Goal: Information Seeking & Learning: Find specific fact

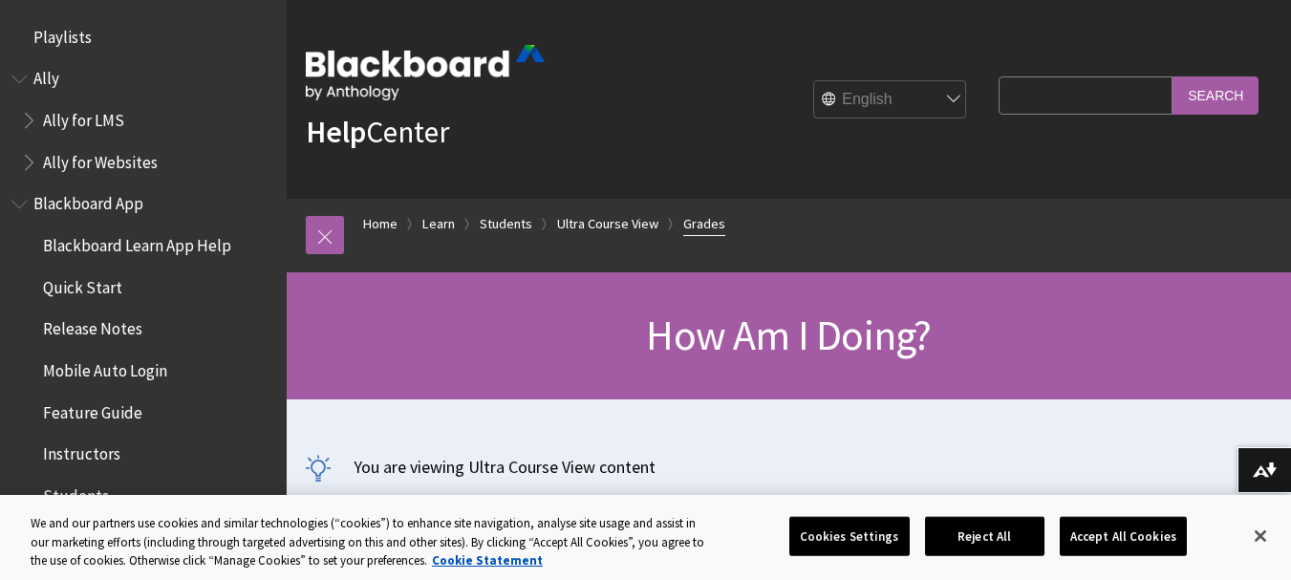
click at [698, 223] on link "Grades" at bounding box center [704, 224] width 42 height 24
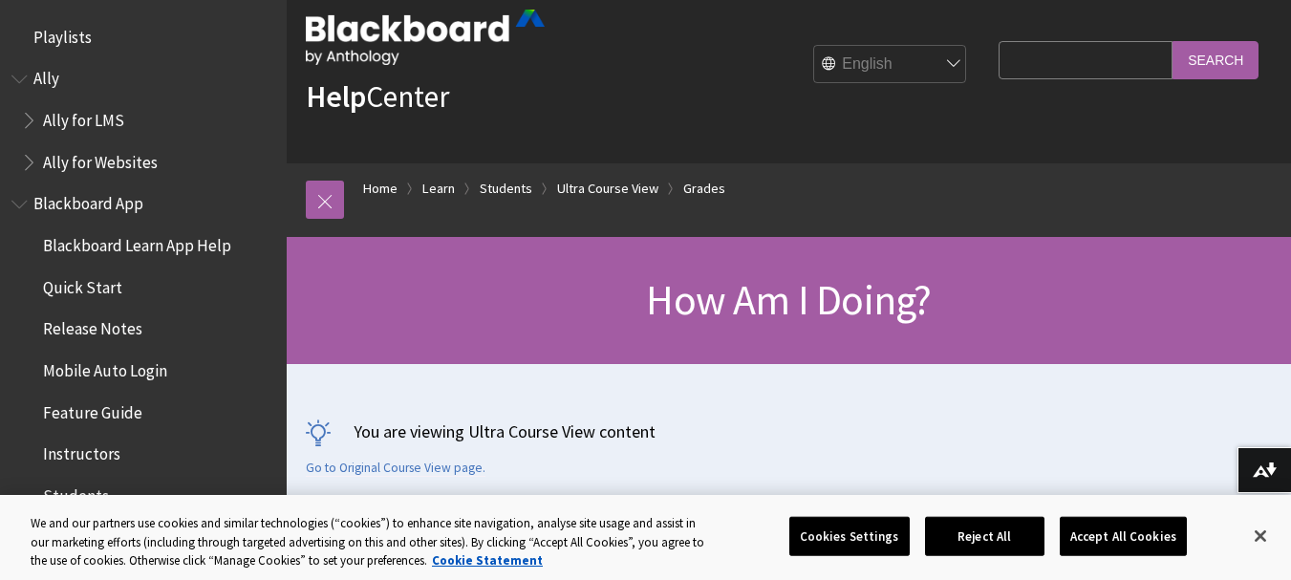
scroll to position [38, 0]
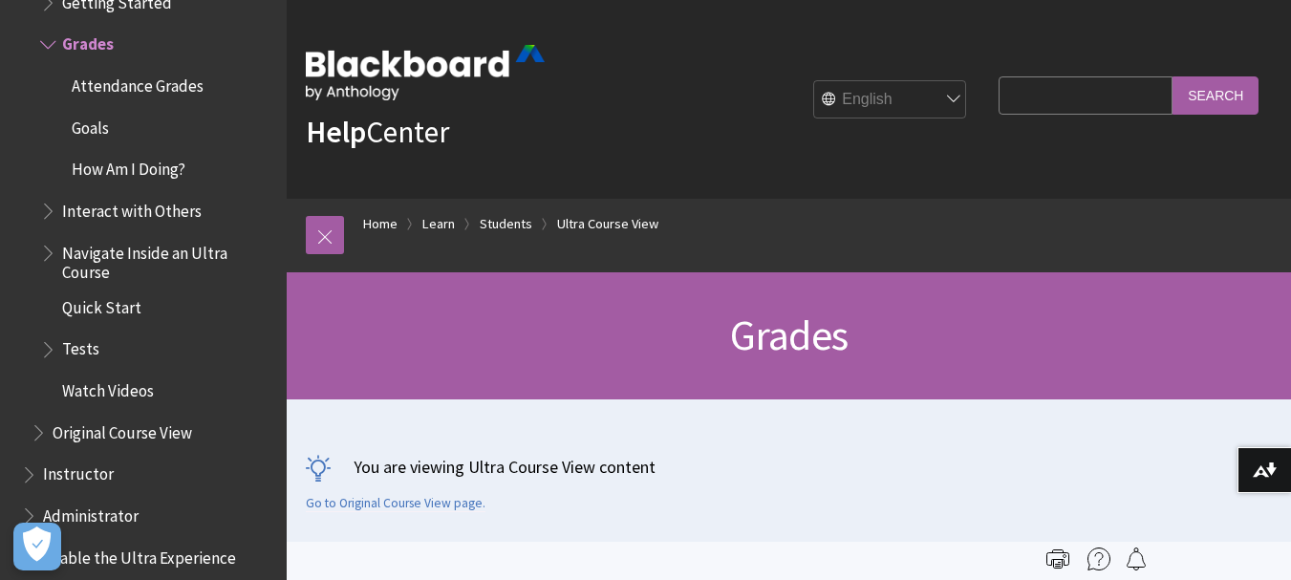
click at [144, 171] on span "How Am I Doing?" at bounding box center [129, 167] width 114 height 26
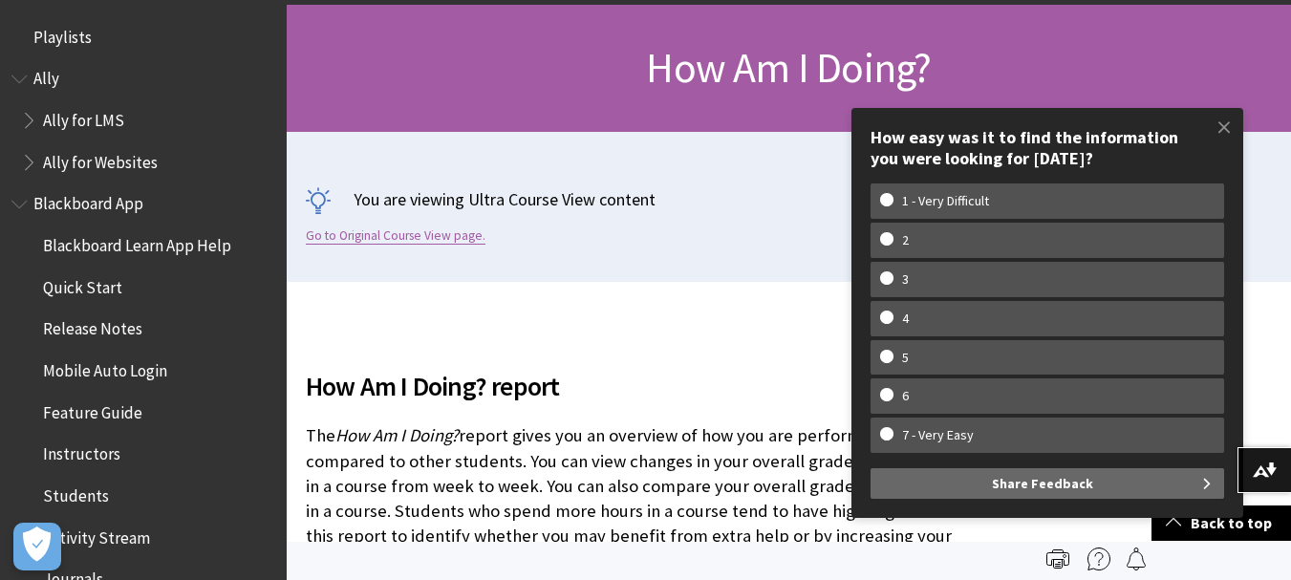
click at [432, 240] on link "Go to Original Course View page." at bounding box center [396, 235] width 180 height 17
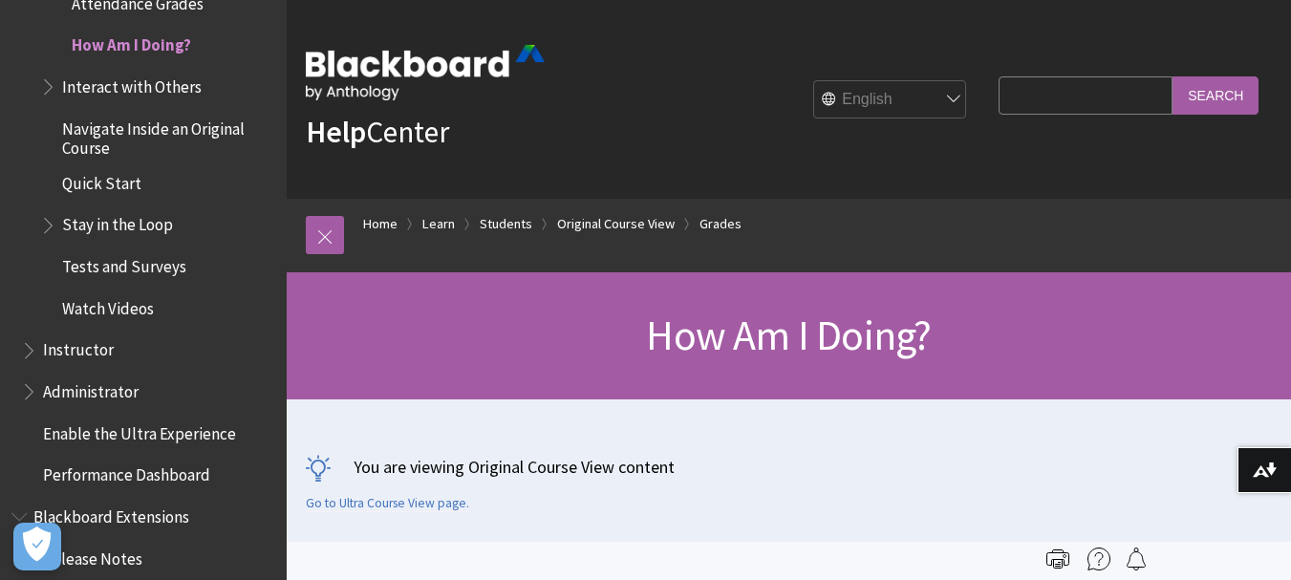
click at [1038, 88] on input "Search Query" at bounding box center [1085, 94] width 174 height 37
type input "ICOM"
click at [1172, 76] on input "Search" at bounding box center [1215, 94] width 86 height 37
click at [1213, 90] on input "Search" at bounding box center [1215, 94] width 86 height 37
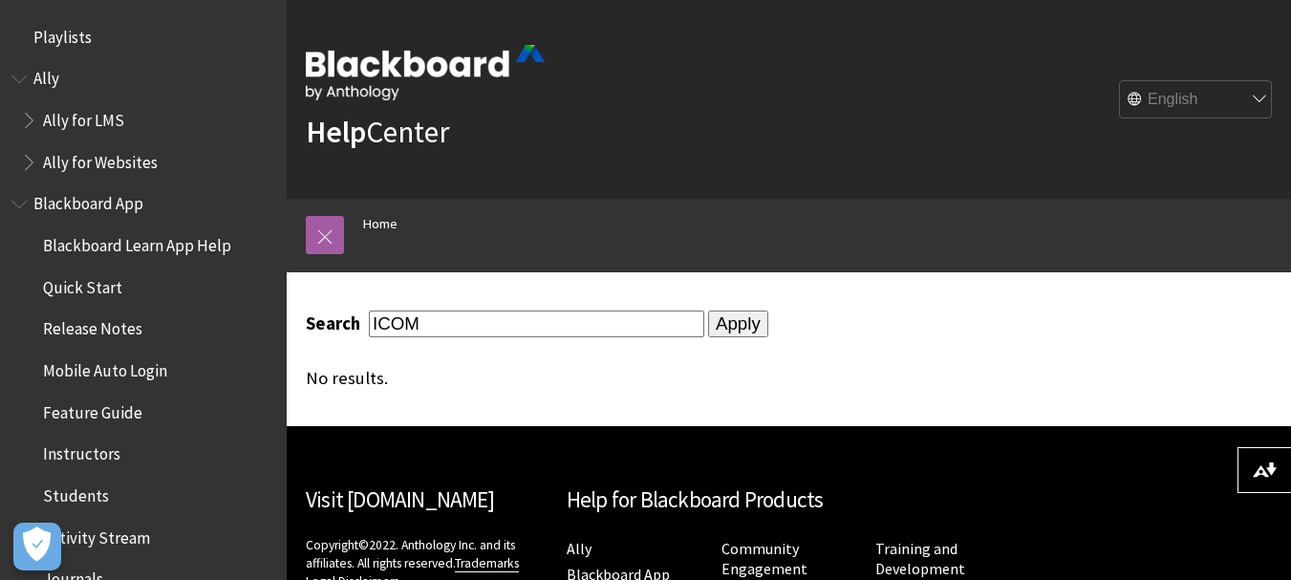
click at [713, 332] on input "Apply" at bounding box center [738, 324] width 60 height 27
